Goal: Find specific page/section: Find specific page/section

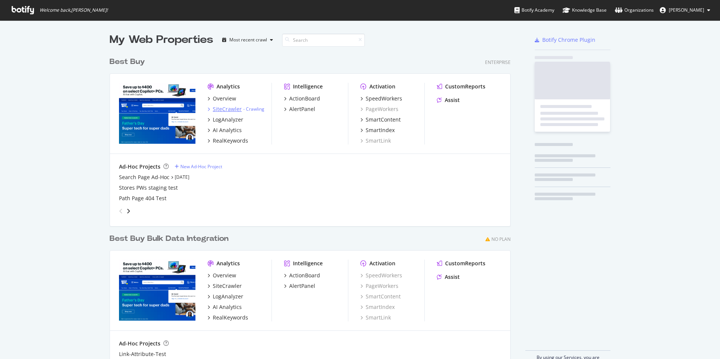
scroll to position [353, 708]
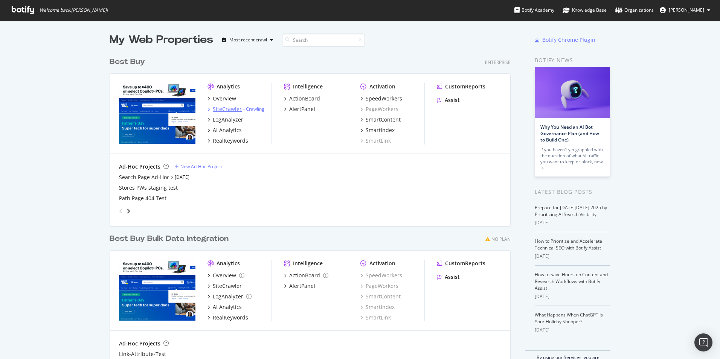
click at [214, 107] on div "SiteCrawler" at bounding box center [227, 109] width 29 height 8
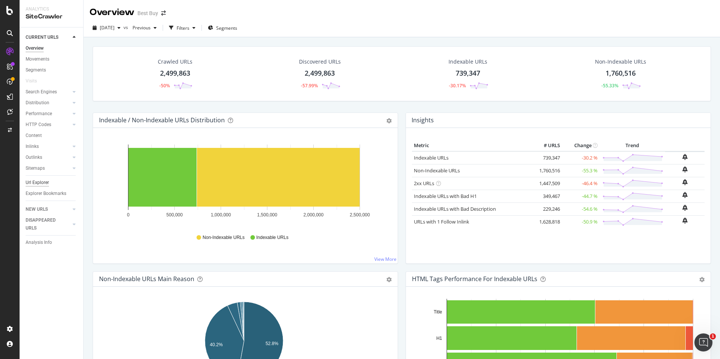
click at [37, 183] on div "Url Explorer" at bounding box center [37, 183] width 23 height 8
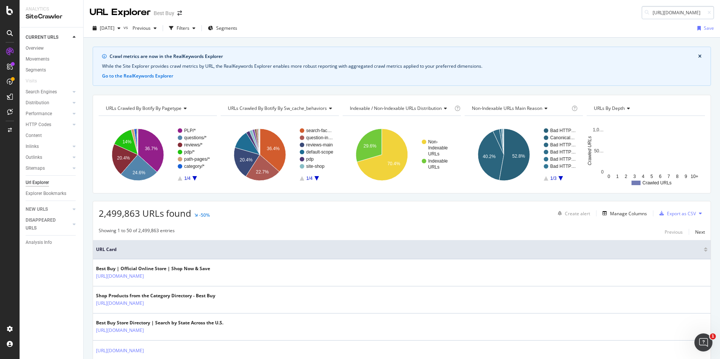
scroll to position [0, 220]
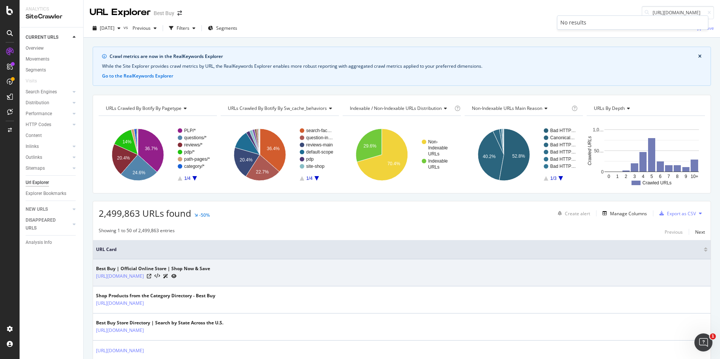
type input "[URL][DOMAIN_NAME]"
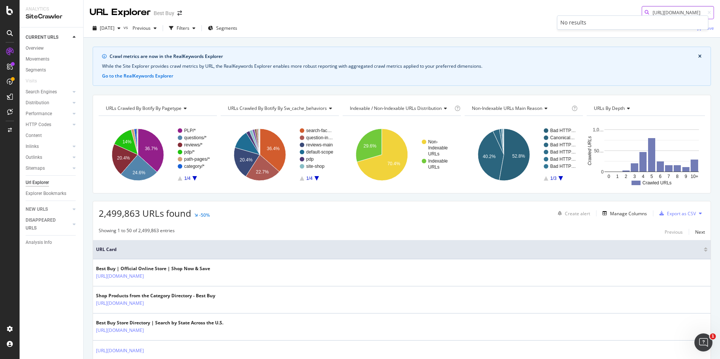
click at [660, 12] on input "[URL][DOMAIN_NAME]" at bounding box center [677, 12] width 72 height 13
